Goal: Check status

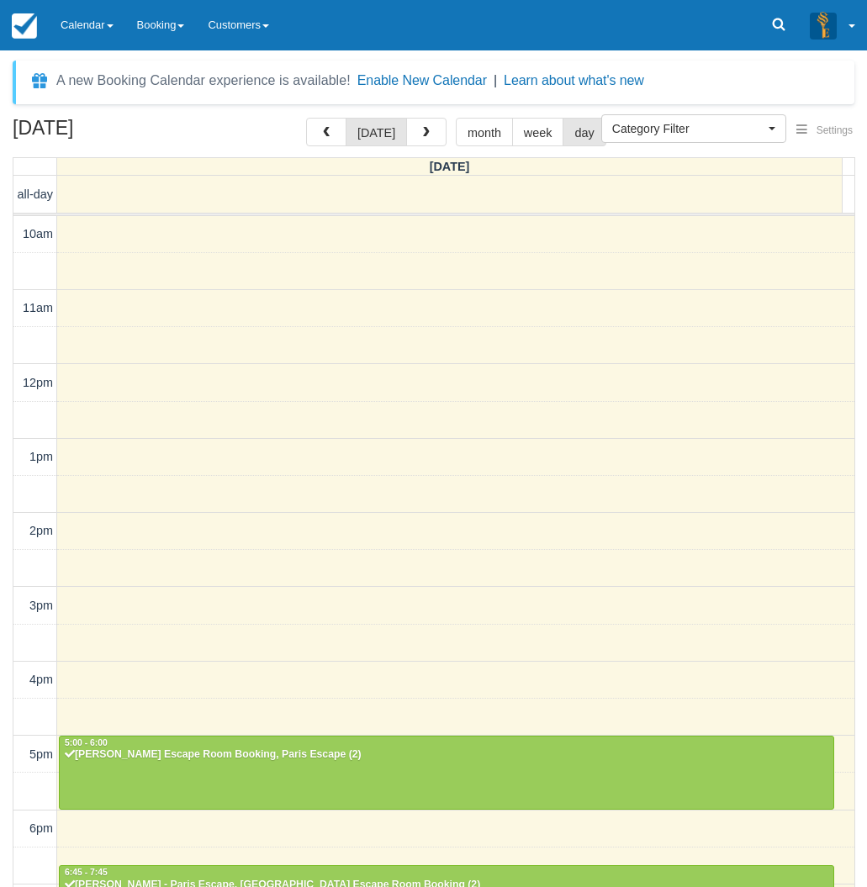
select select
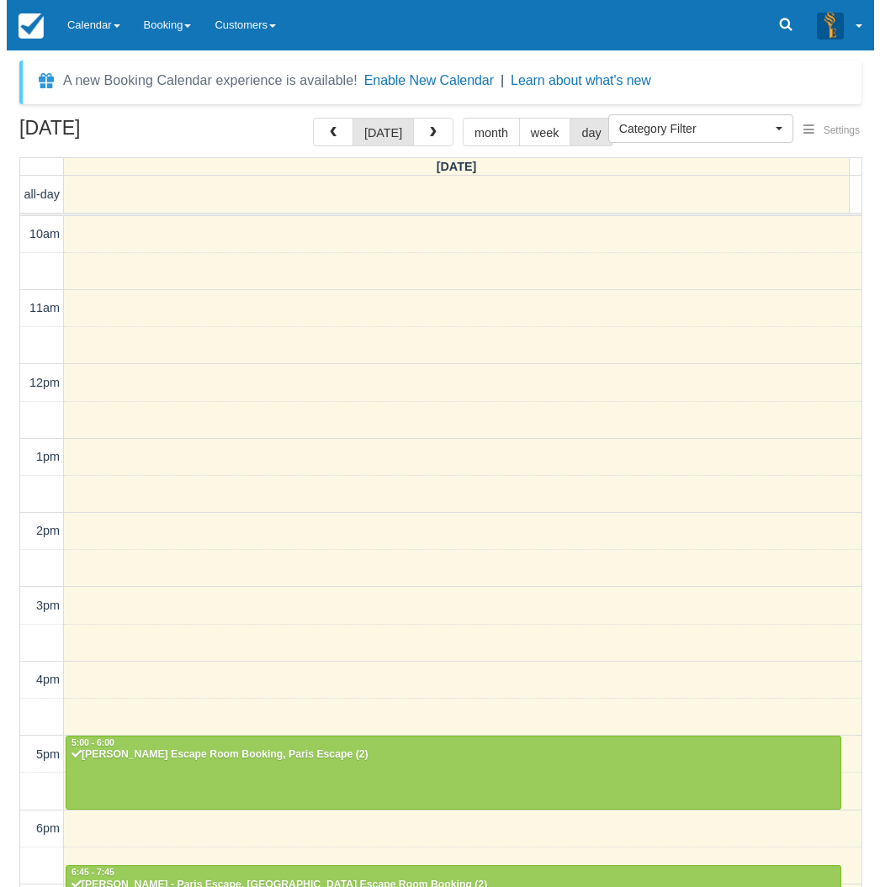
scroll to position [208, 0]
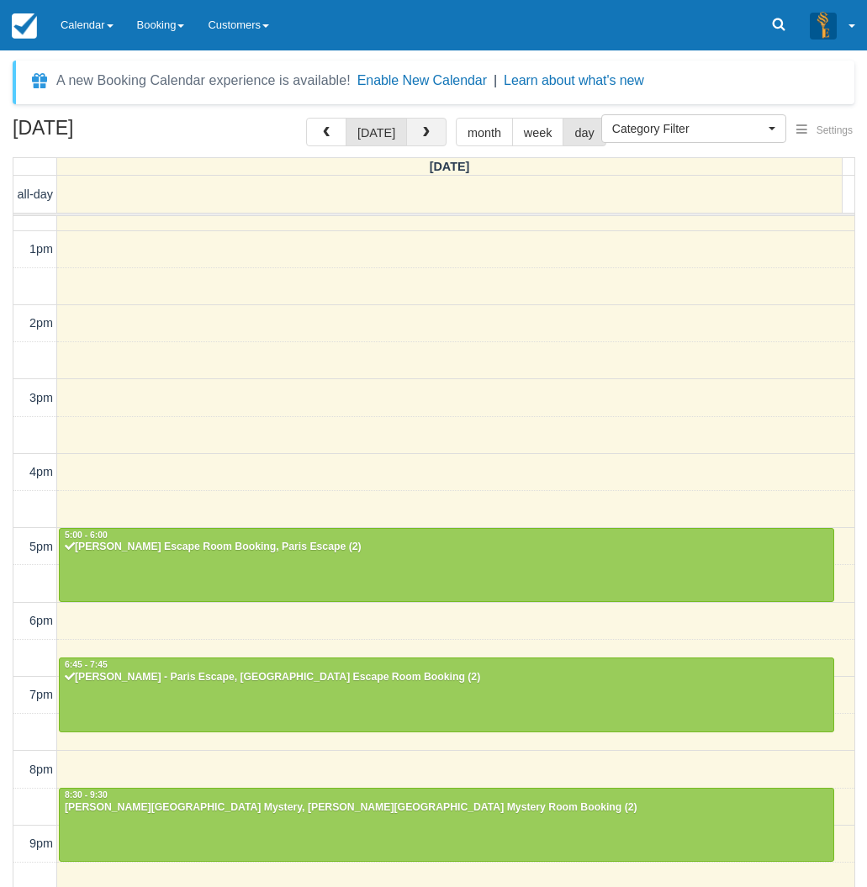
click at [440, 123] on button "button" at bounding box center [426, 132] width 40 height 29
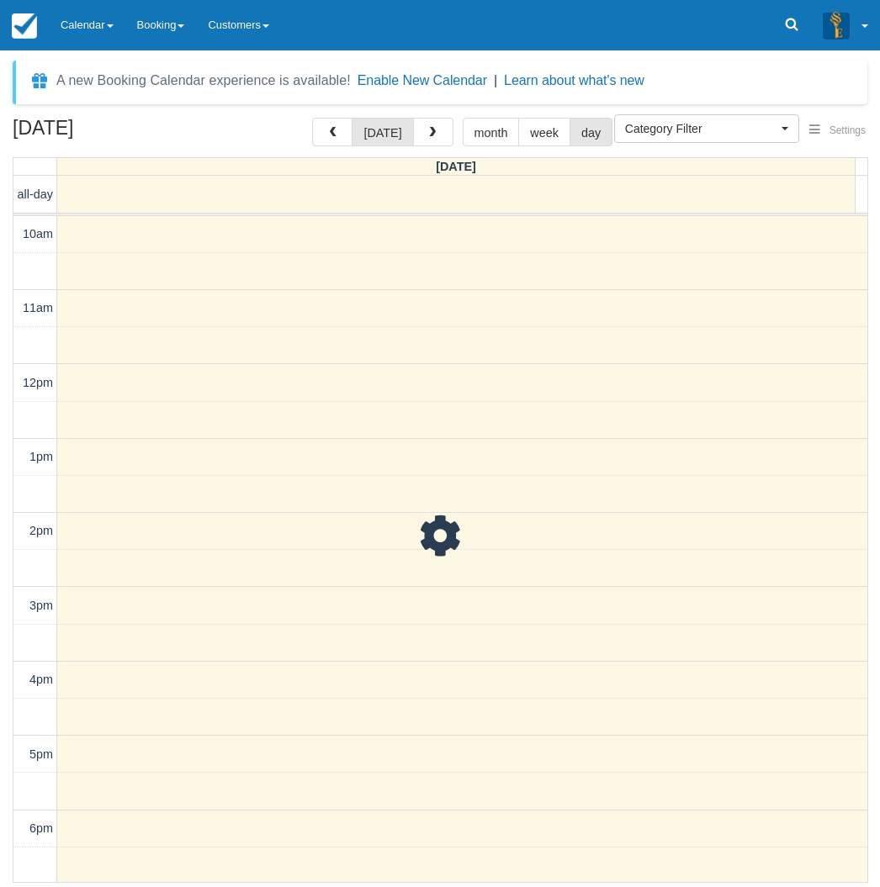
scroll to position [262, 0]
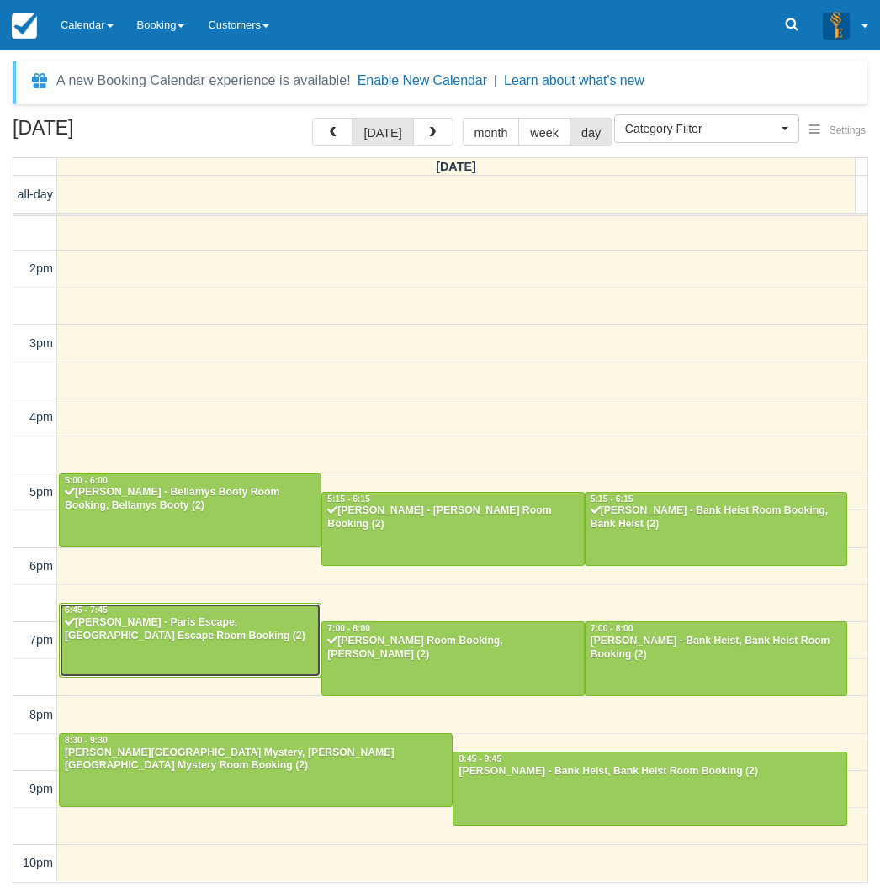
click at [284, 638] on div "[PERSON_NAME] - Paris Escape, [GEOGRAPHIC_DATA] Escape Room Booking (2)" at bounding box center [190, 630] width 252 height 27
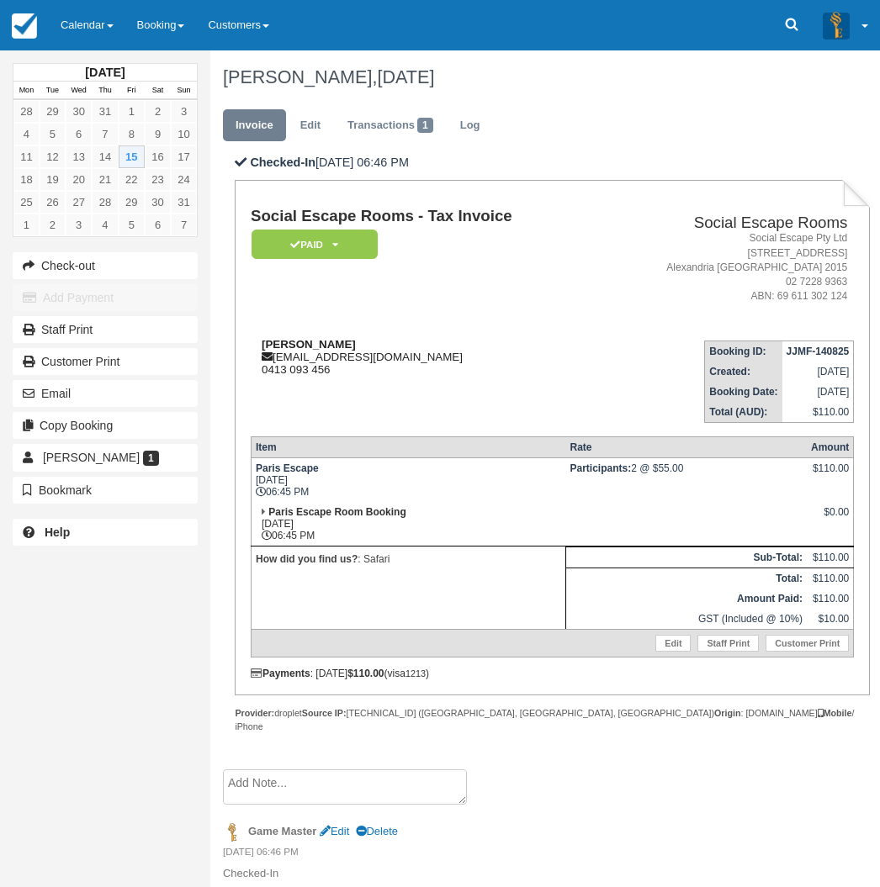
drag, startPoint x: 373, startPoint y: 342, endPoint x: 262, endPoint y: 346, distance: 111.1
click at [262, 346] on div "[PERSON_NAME] [EMAIL_ADDRESS][DOMAIN_NAME] 0413 093 456" at bounding box center [424, 357] width 346 height 38
copy strong "Aziah Benderbarker"
